Goal: Task Accomplishment & Management: Manage account settings

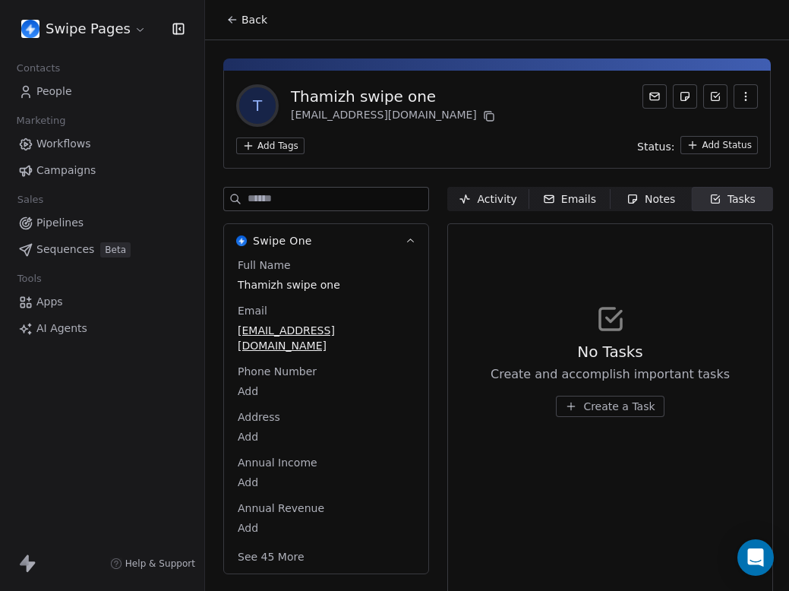
click at [71, 96] on link "People" at bounding box center [102, 91] width 180 height 25
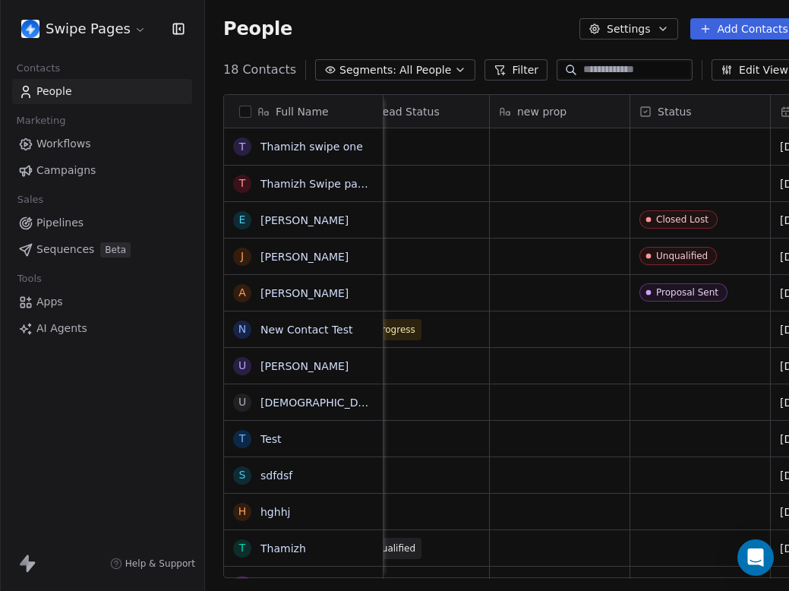
scroll to position [0, 299]
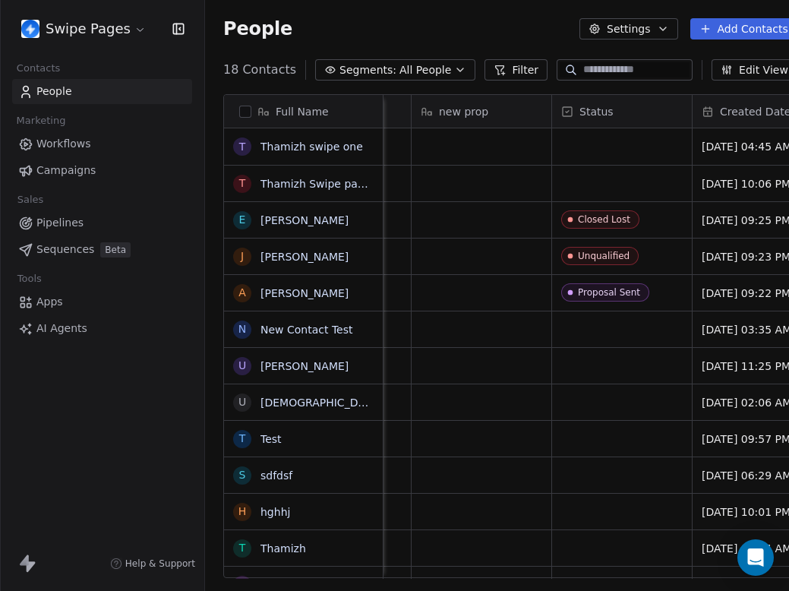
click at [96, 29] on html "Swipe Pages Contacts People Marketing Workflows Campaigns Sales Pipelines Seque…" at bounding box center [394, 295] width 789 height 591
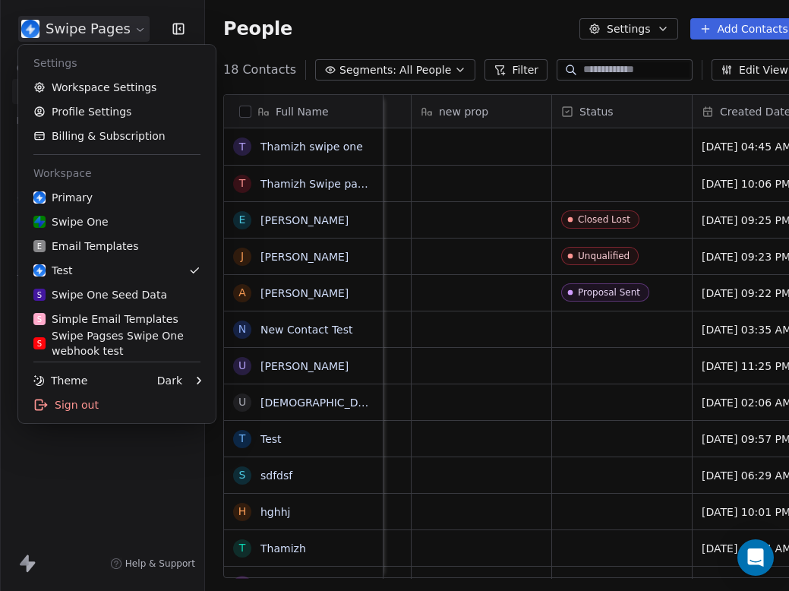
click at [96, 29] on html "Swipe Pages Contacts People Marketing Workflows Campaigns Sales Pipelines Seque…" at bounding box center [394, 295] width 789 height 591
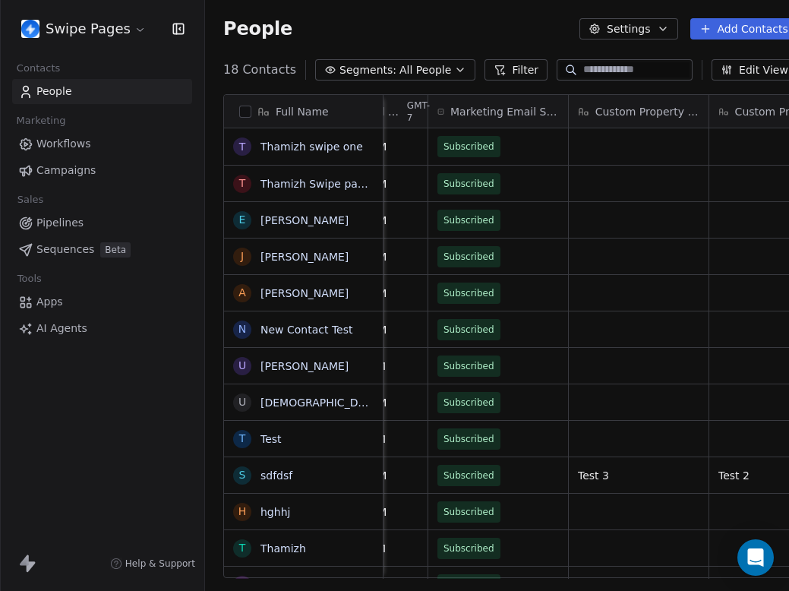
scroll to position [0, 873]
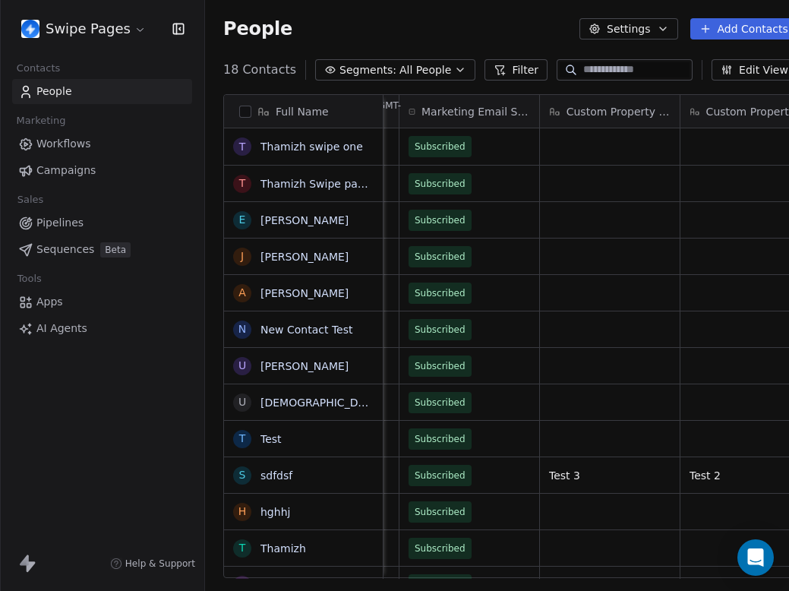
click at [746, 66] on button "Edit View" at bounding box center [754, 69] width 86 height 21
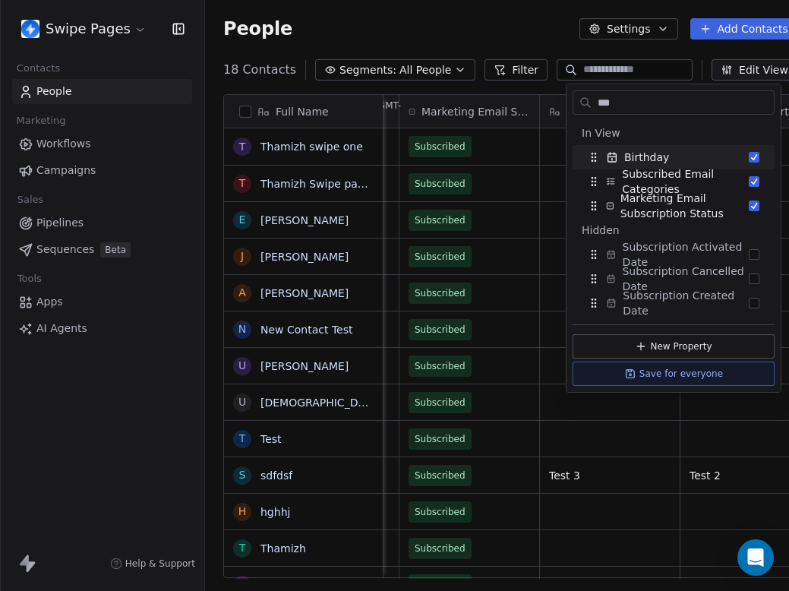
type input "****"
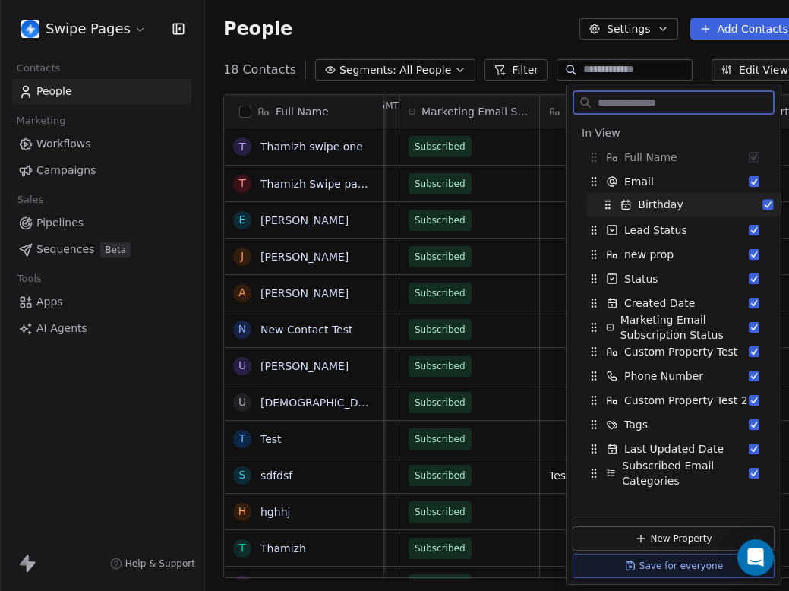
drag, startPoint x: 590, startPoint y: 424, endPoint x: 604, endPoint y: 203, distance: 220.6
click at [604, 203] on icon "Suggestions" at bounding box center [607, 204] width 12 height 12
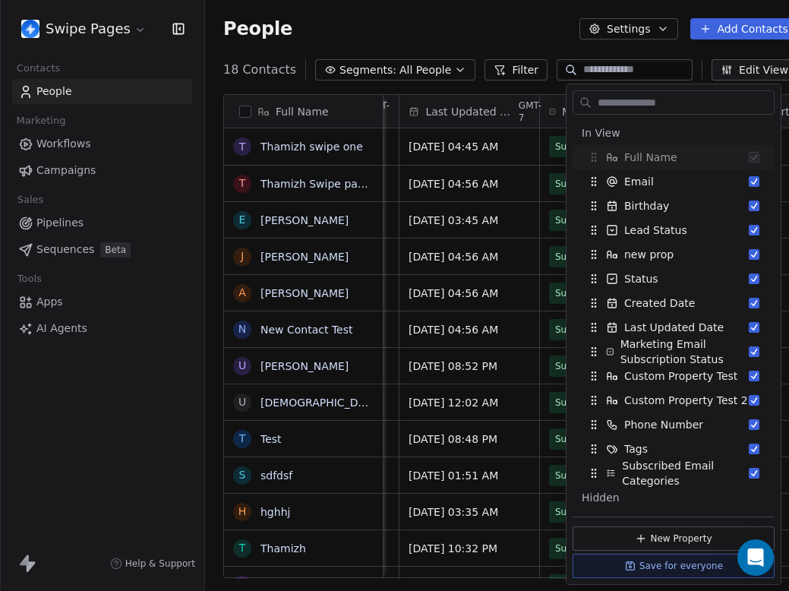
click at [543, 39] on div "People Settings Add Contacts" at bounding box center [510, 29] width 610 height 58
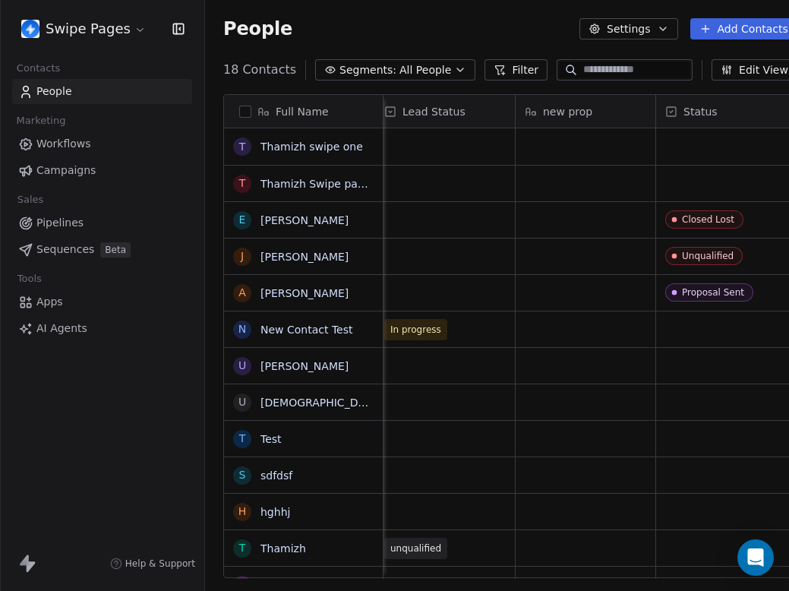
scroll to position [0, 0]
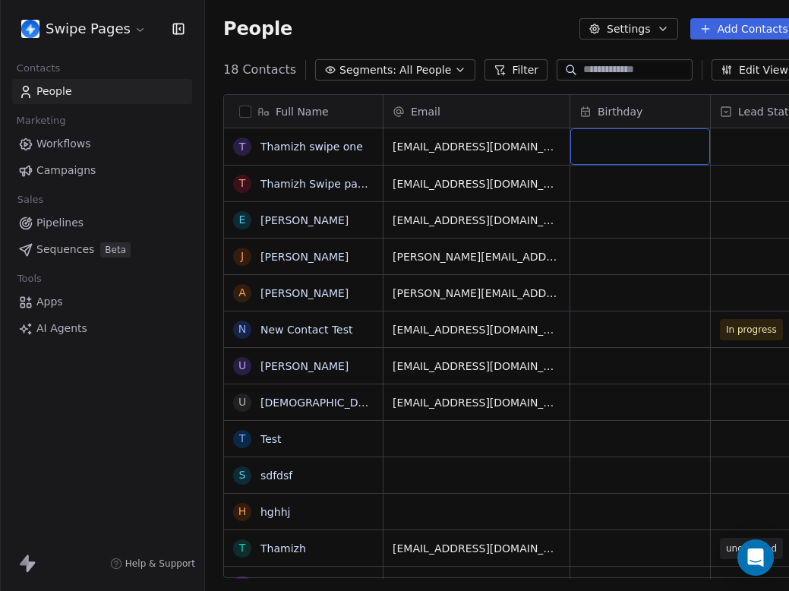
click at [646, 148] on div "grid" at bounding box center [640, 146] width 140 height 36
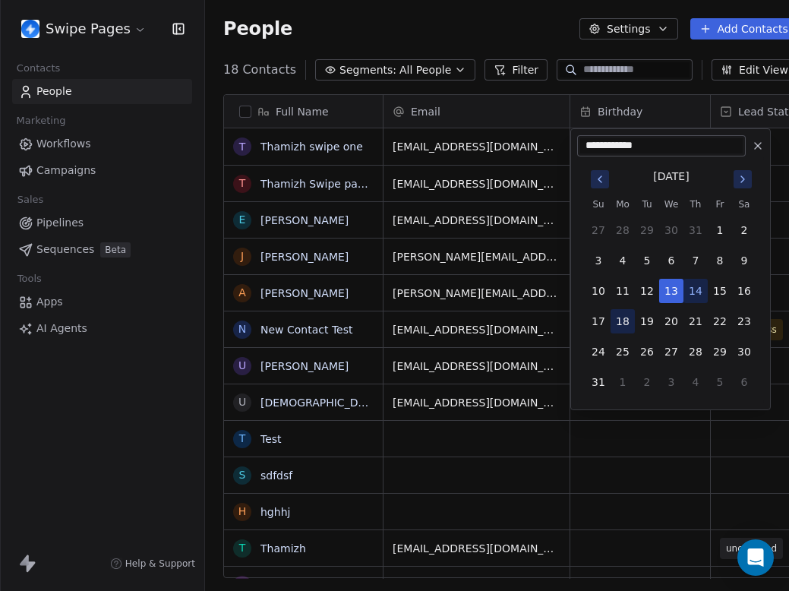
click at [620, 323] on button "18" at bounding box center [622, 321] width 24 height 24
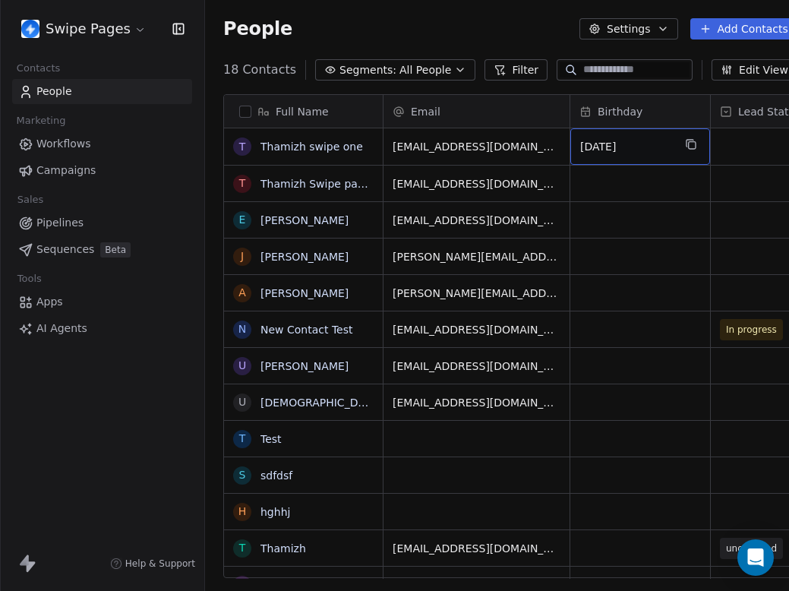
click at [660, 151] on span "Aug 17, 2025" at bounding box center [626, 146] width 93 height 15
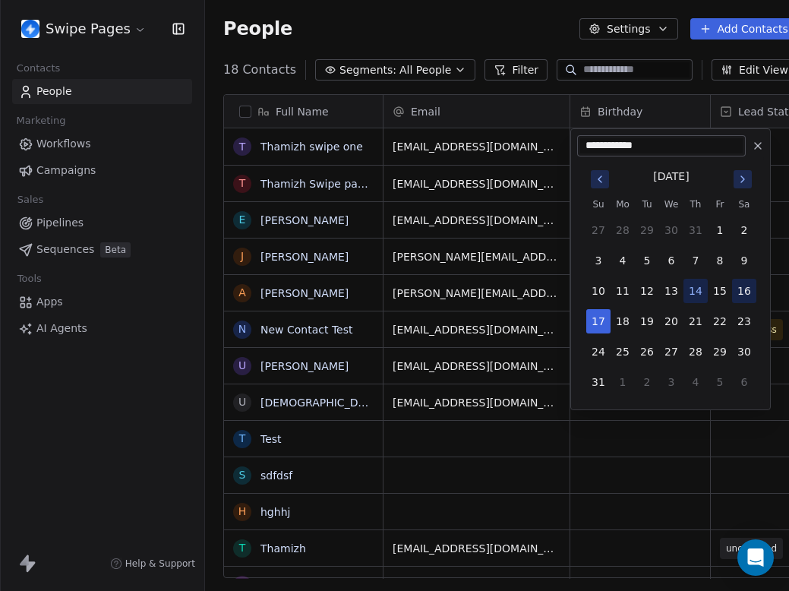
click at [747, 290] on button "16" at bounding box center [744, 291] width 24 height 24
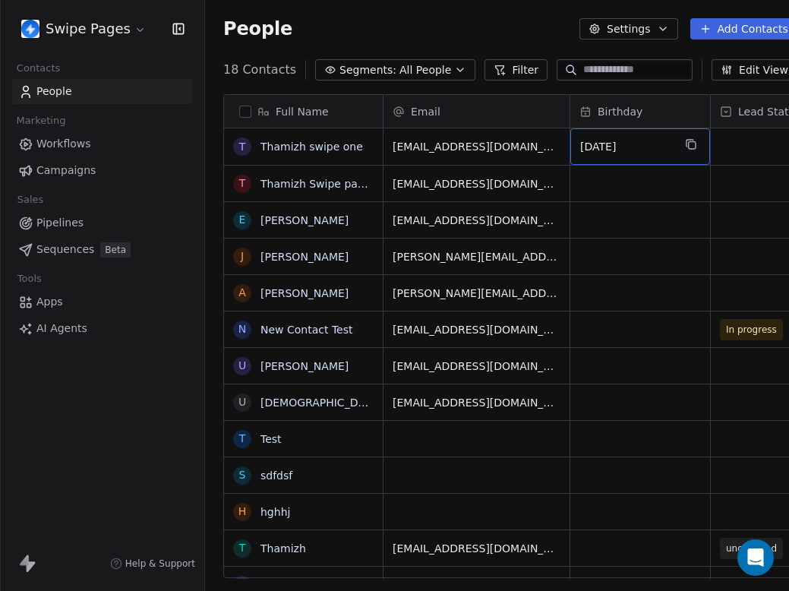
click at [657, 149] on span "Aug 15, 2025" at bounding box center [626, 146] width 93 height 15
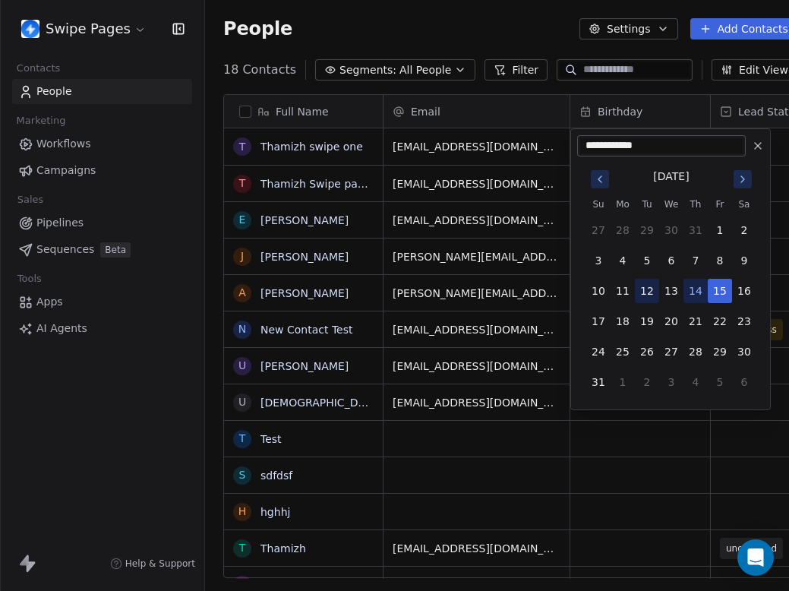
click at [641, 288] on button "12" at bounding box center [647, 291] width 24 height 24
click at [718, 322] on button "22" at bounding box center [719, 321] width 24 height 24
